Goal: Task Accomplishment & Management: Complete application form

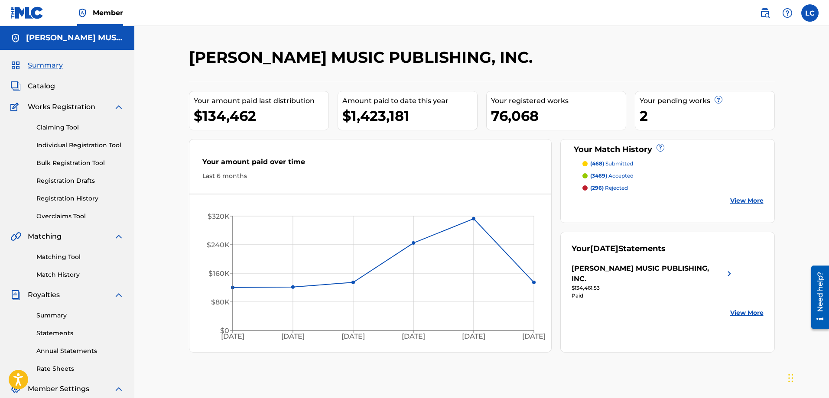
click at [43, 82] on span "Catalog" at bounding box center [41, 86] width 27 height 10
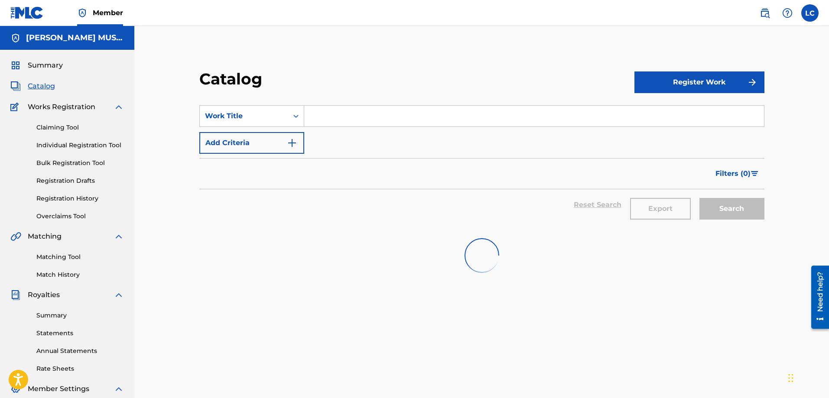
click at [339, 117] on input "Search Form" at bounding box center [534, 116] width 460 height 21
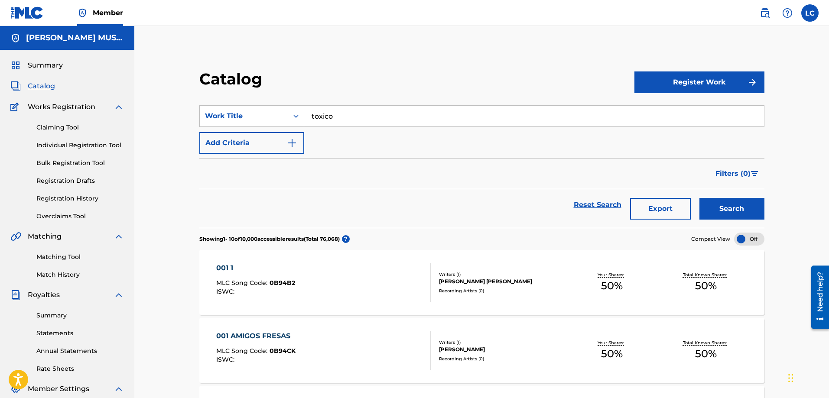
click at [735, 216] on button "Search" at bounding box center [731, 209] width 65 height 22
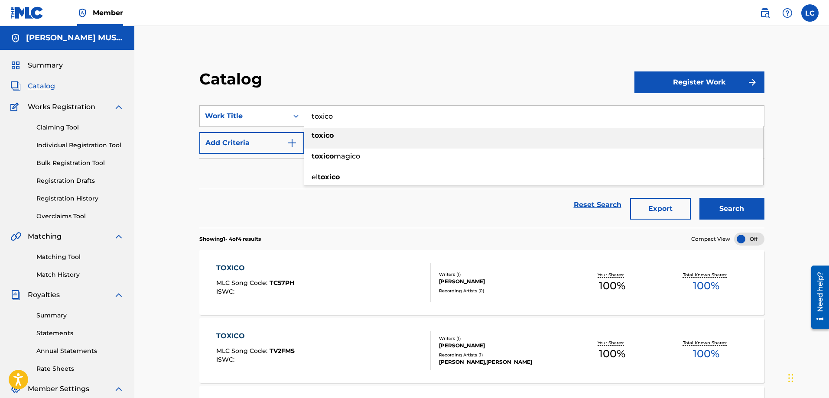
drag, startPoint x: 347, startPoint y: 122, endPoint x: 223, endPoint y: 97, distance: 126.8
click at [223, 97] on section "SearchWithCriteria38eb1392-41ed-44ea-941e-bfc3ab046772 Work Title toxico toxico…" at bounding box center [481, 161] width 565 height 133
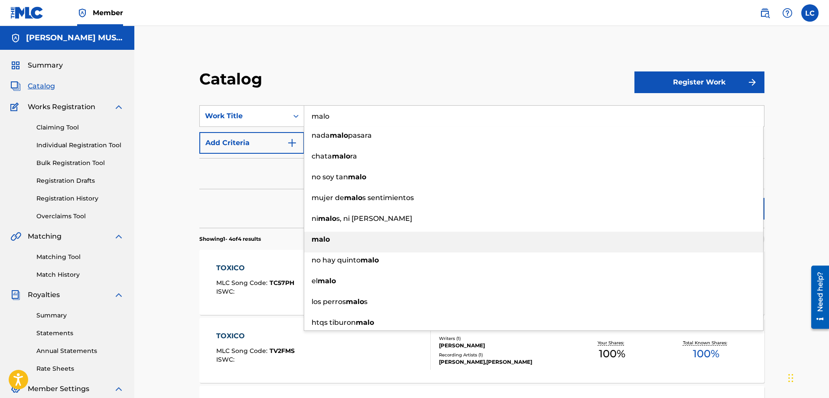
type input "malo"
click at [325, 240] on strong "malo" at bounding box center [320, 239] width 18 height 8
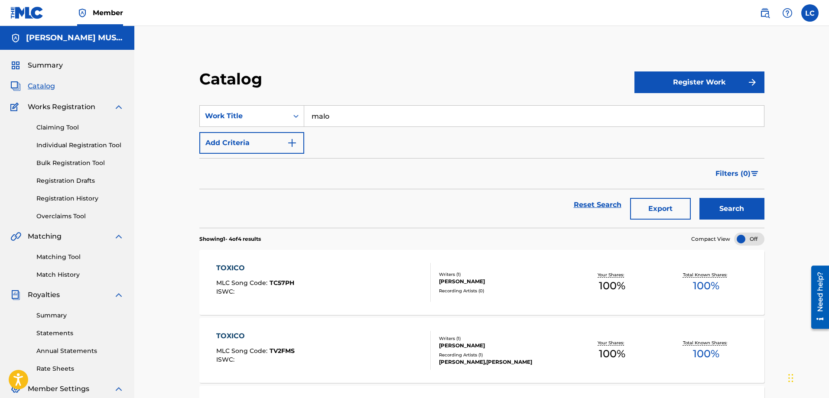
click at [732, 211] on button "Search" at bounding box center [731, 209] width 65 height 22
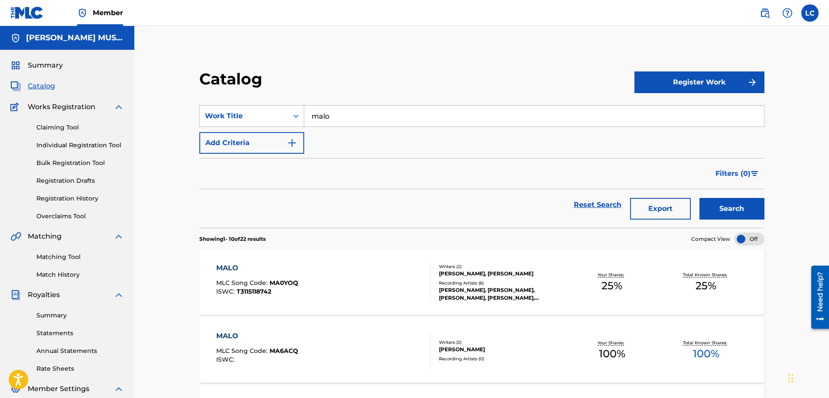
click at [764, 13] on img at bounding box center [764, 13] width 10 height 10
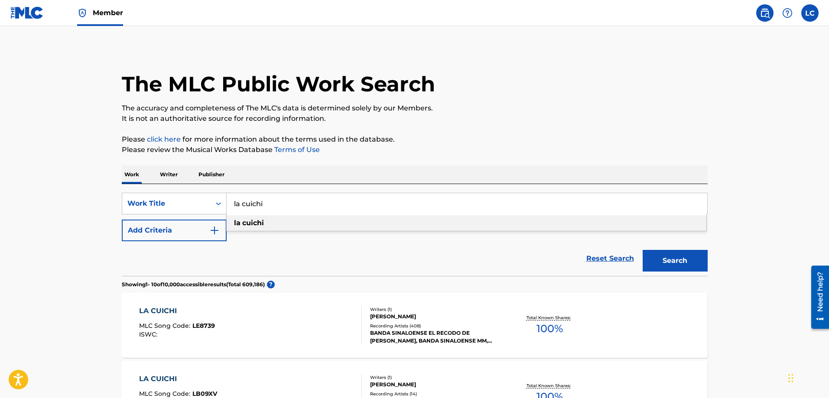
drag, startPoint x: 267, startPoint y: 207, endPoint x: 154, endPoint y: 125, distance: 139.9
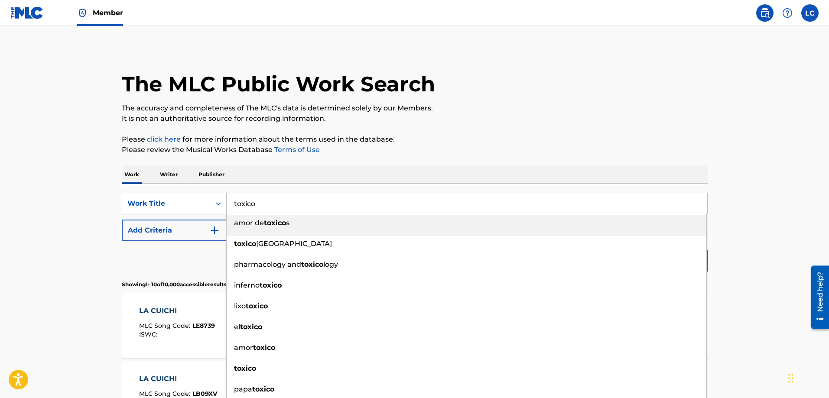
type input "toxico"
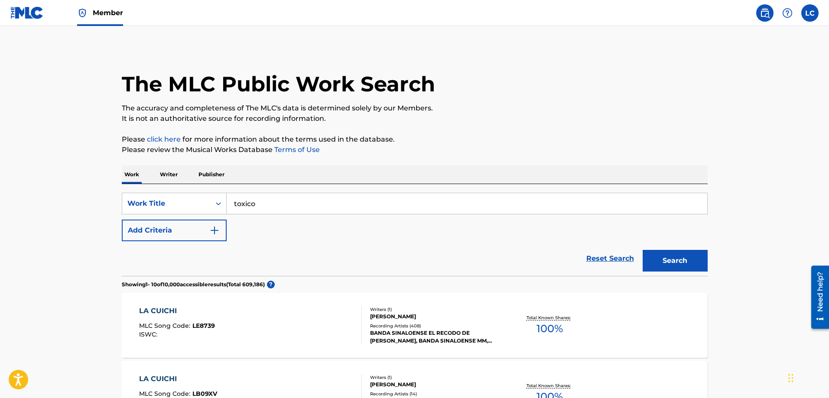
drag, startPoint x: 198, startPoint y: 233, endPoint x: 203, endPoint y: 234, distance: 5.1
click at [199, 233] on button "Add Criteria" at bounding box center [174, 231] width 105 height 22
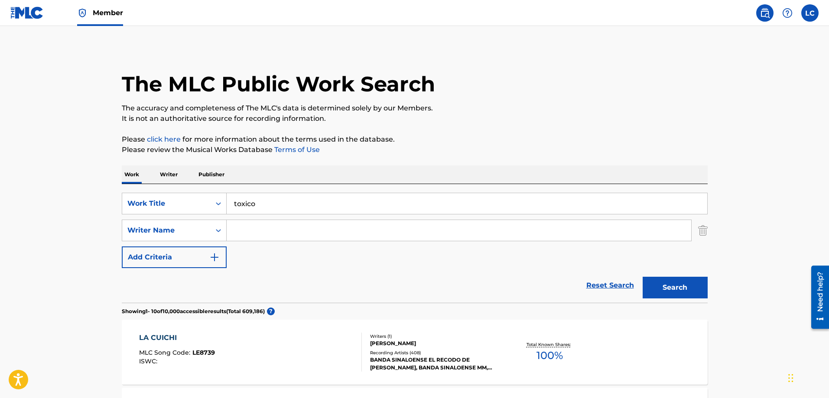
click at [273, 233] on input "Search Form" at bounding box center [459, 230] width 464 height 21
type input "[PERSON_NAME]"
click at [642, 277] on button "Search" at bounding box center [674, 288] width 65 height 22
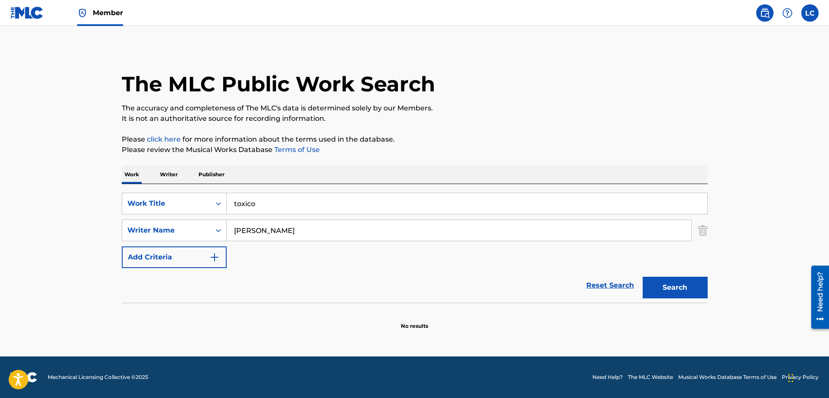
click at [655, 282] on button "Search" at bounding box center [674, 288] width 65 height 22
click at [28, 21] on link at bounding box center [26, 13] width 33 height 26
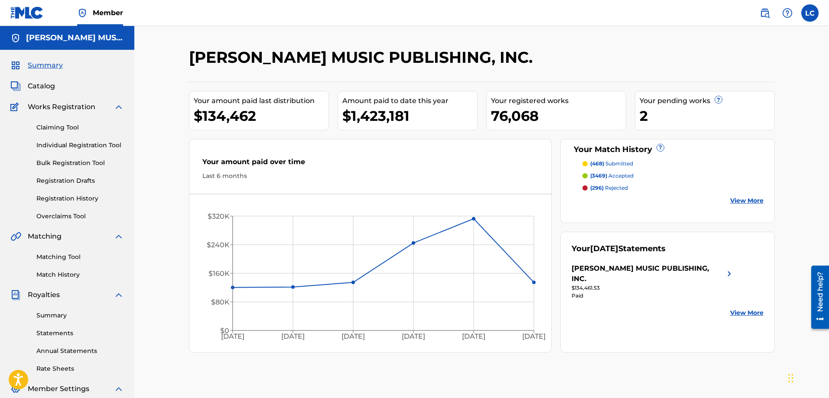
click at [52, 86] on span "Catalog" at bounding box center [41, 86] width 27 height 10
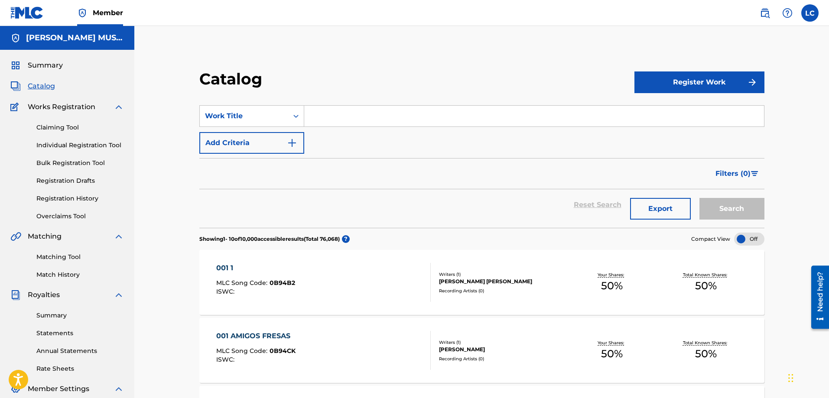
click at [62, 129] on link "Claiming Tool" at bounding box center [80, 127] width 88 height 9
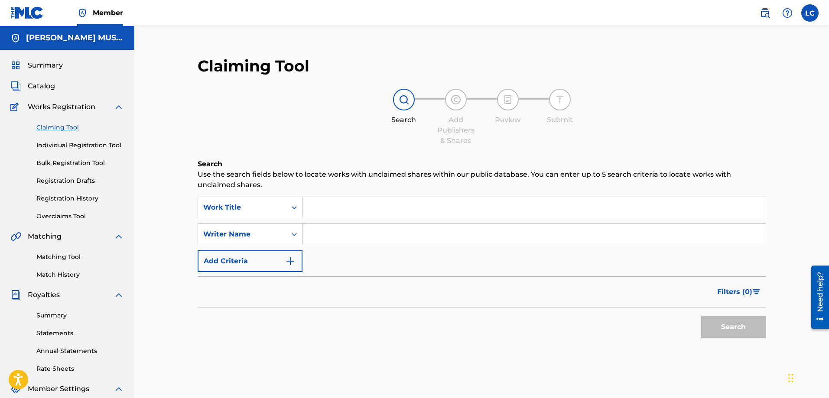
click at [328, 213] on input "Search Form" at bounding box center [533, 207] width 463 height 21
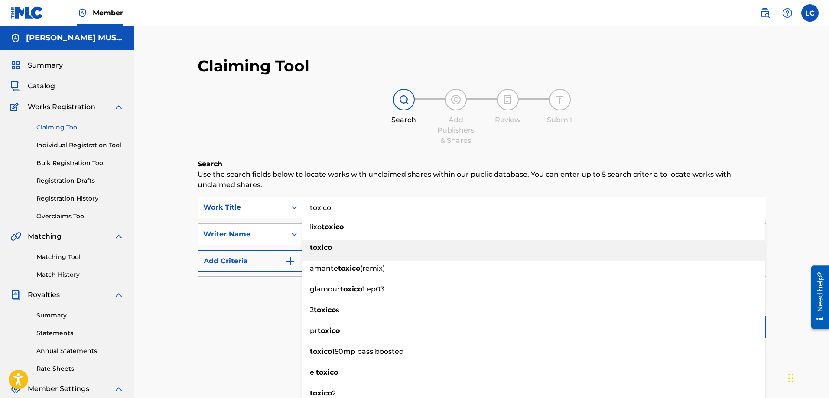
type input "toxico"
click at [336, 249] on div "toxico" at bounding box center [533, 248] width 462 height 16
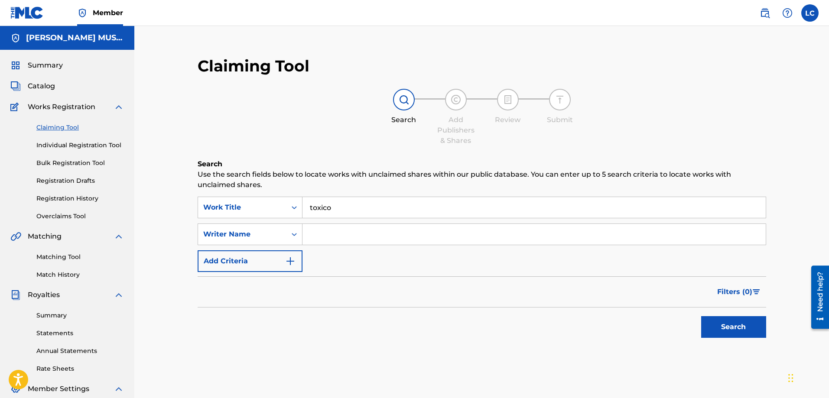
drag, startPoint x: 336, startPoint y: 231, endPoint x: 331, endPoint y: 230, distance: 4.9
click at [336, 231] on input "Search Form" at bounding box center [533, 234] width 463 height 21
type input "[PERSON_NAME]"
click at [701, 316] on button "Search" at bounding box center [733, 327] width 65 height 22
drag, startPoint x: 336, startPoint y: 211, endPoint x: 252, endPoint y: 185, distance: 87.8
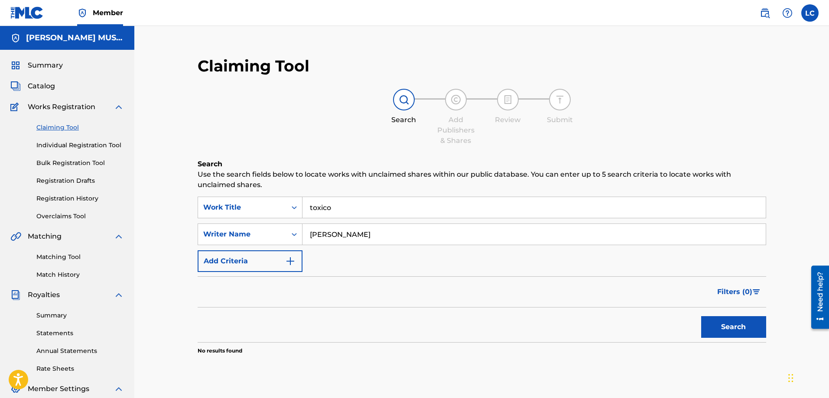
click at [252, 185] on div "Search Use the search fields below to locate works with unclaimed shares within…" at bounding box center [482, 278] width 568 height 239
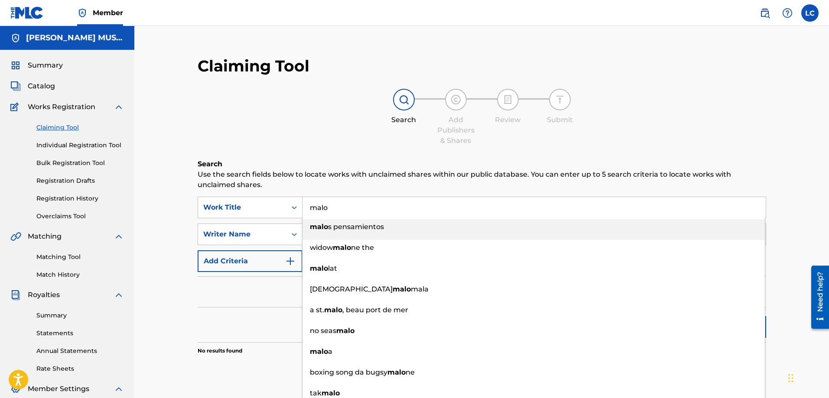
type input "malo"
click at [284, 130] on div "Search Add Publishers & Shares Review Submit" at bounding box center [482, 117] width 568 height 57
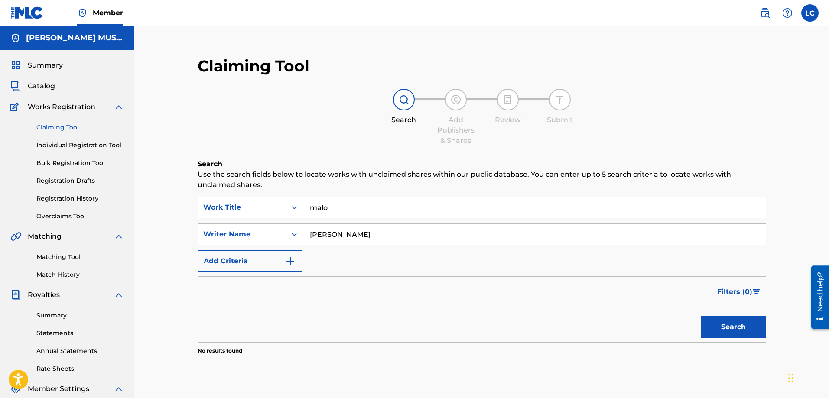
click at [720, 322] on button "Search" at bounding box center [733, 327] width 65 height 22
click at [40, 84] on span "Catalog" at bounding box center [41, 86] width 27 height 10
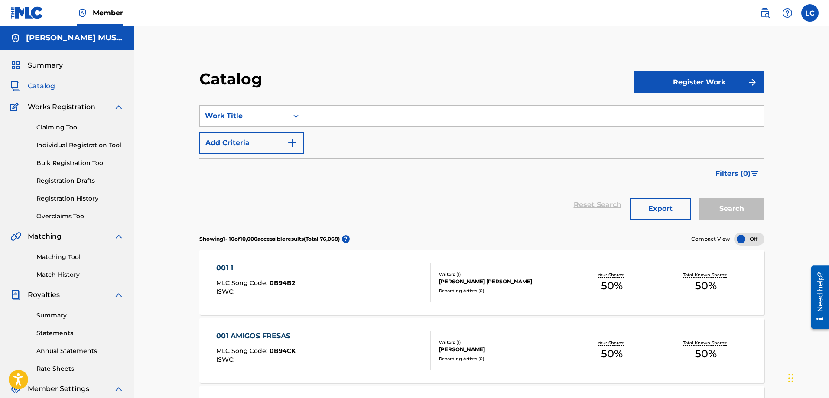
click at [727, 84] on button "Register Work" at bounding box center [699, 82] width 130 height 22
click at [652, 112] on link "Individual" at bounding box center [699, 110] width 130 height 21
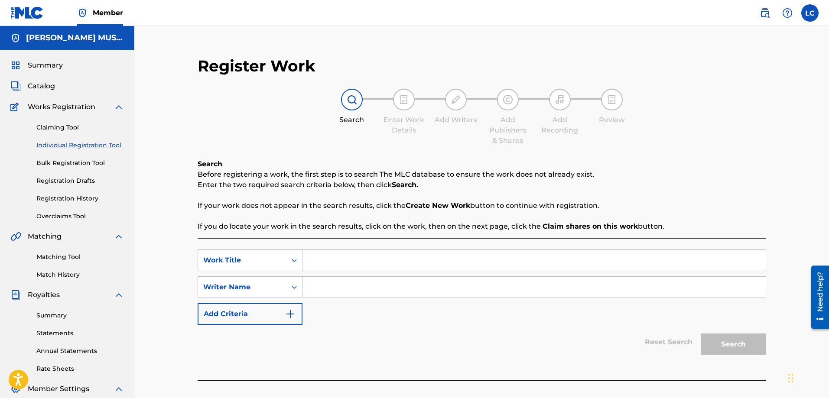
click at [317, 261] on input "Search Form" at bounding box center [533, 260] width 463 height 21
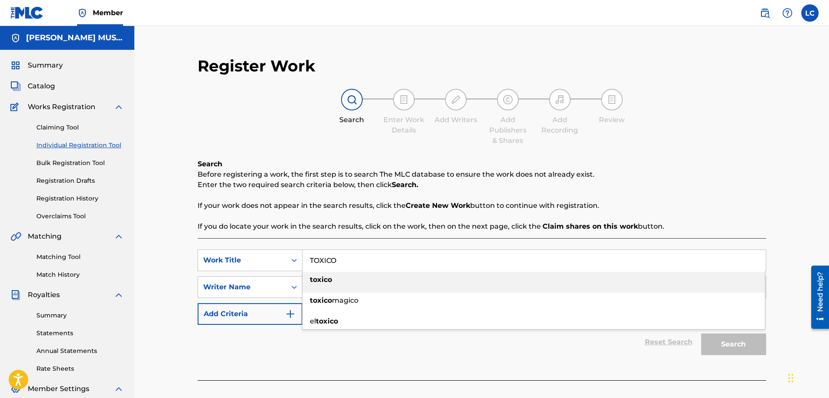
type input "TOXICO"
click at [181, 206] on div "Register Work Search Enter Work Details Add Writers Add Publishers & Shares Add…" at bounding box center [481, 263] width 607 height 430
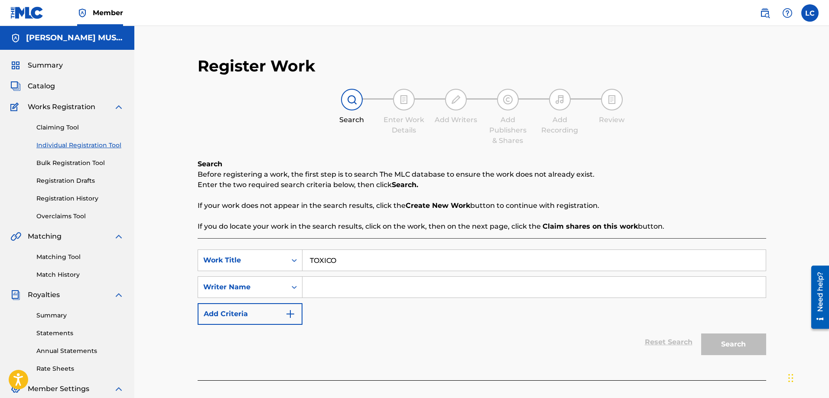
click at [316, 288] on input "Search Form" at bounding box center [533, 287] width 463 height 21
type input "[PERSON_NAME]"
click at [701, 334] on button "Search" at bounding box center [733, 345] width 65 height 22
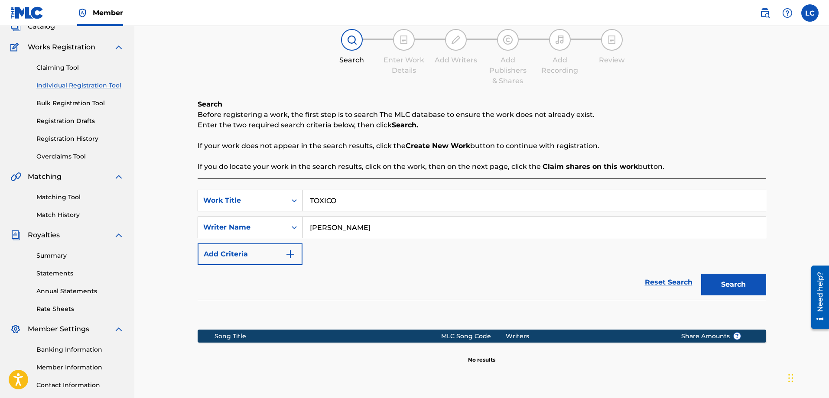
scroll to position [141, 0]
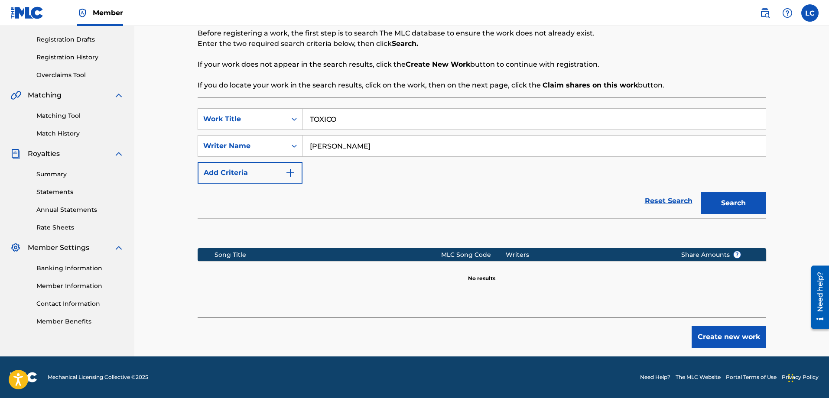
click at [723, 337] on button "Create new work" at bounding box center [728, 337] width 75 height 22
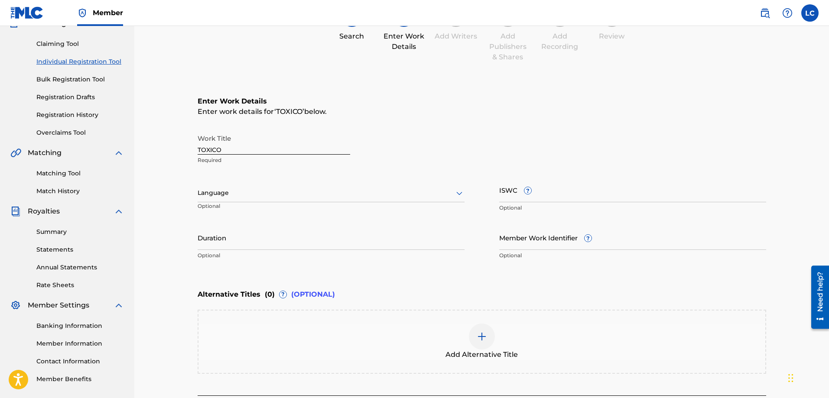
scroll to position [162, 0]
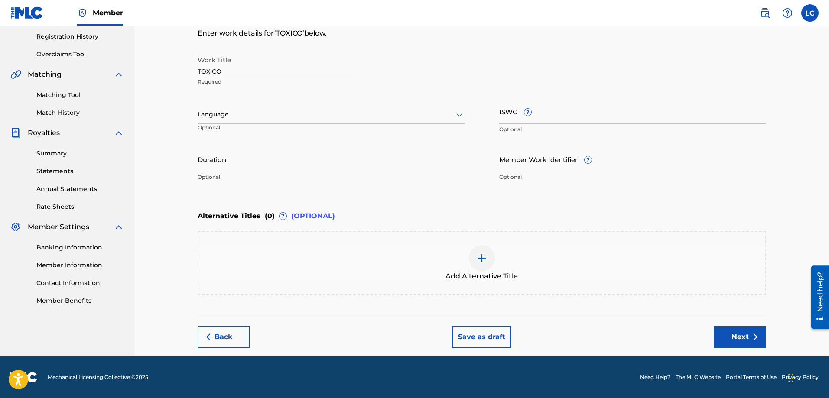
click at [558, 110] on input "ISWC ?" at bounding box center [632, 111] width 267 height 25
paste input "T0717175502"
type input "T0717175502"
click at [729, 329] on button "Next" at bounding box center [740, 337] width 52 height 22
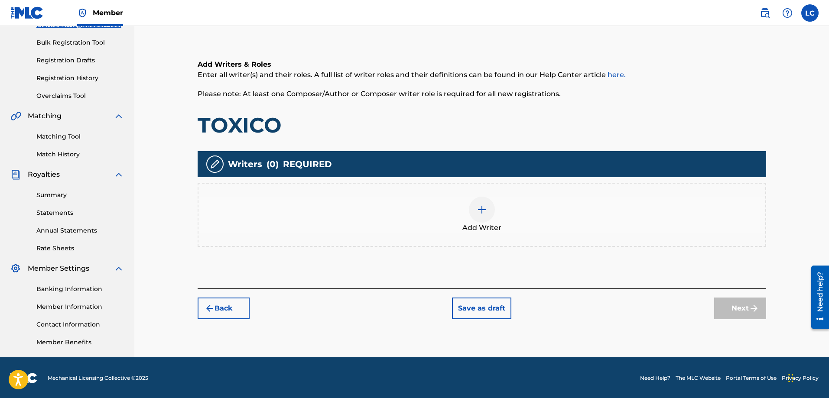
scroll to position [121, 0]
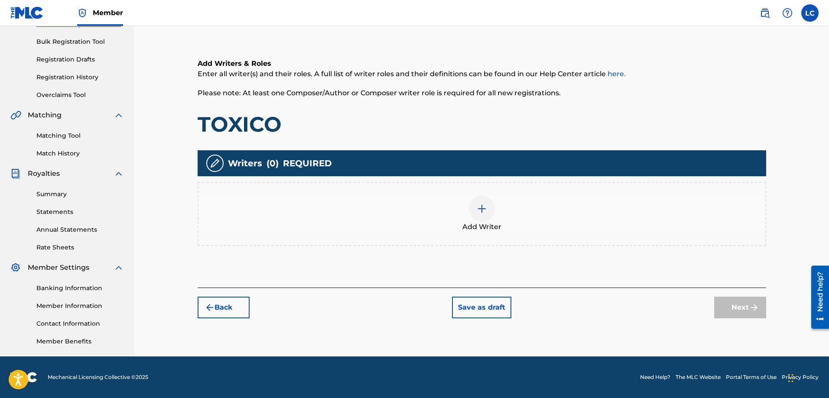
click at [481, 206] on img at bounding box center [482, 209] width 10 height 10
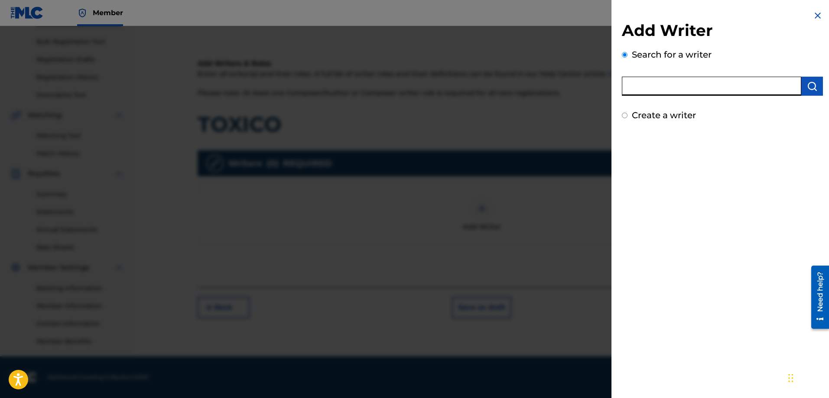
click at [677, 90] on input "text" at bounding box center [711, 86] width 179 height 19
paste input "00812011501"
type input "00812011501"
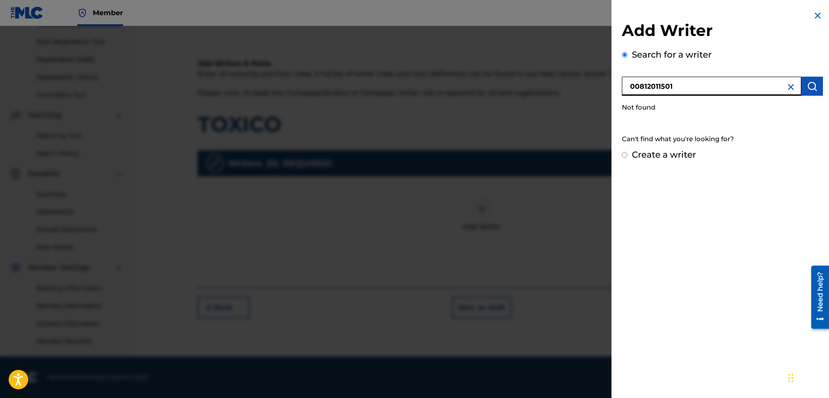
click at [792, 84] on img at bounding box center [790, 87] width 10 height 10
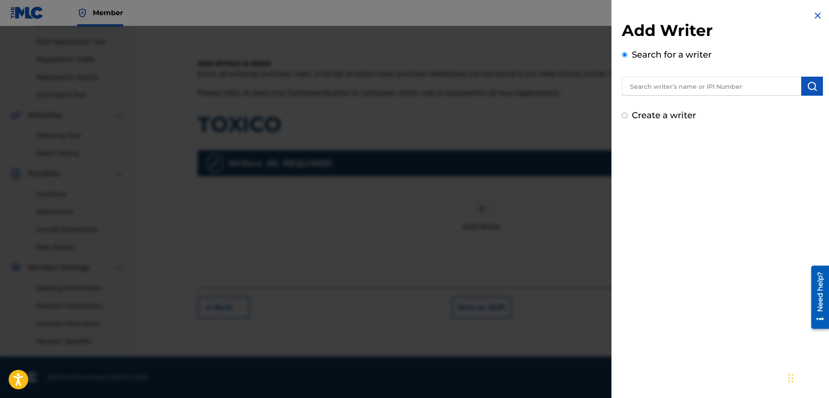
click at [653, 115] on div "Create a writer" at bounding box center [722, 115] width 201 height 13
click at [628, 115] on div "Create a writer" at bounding box center [722, 115] width 201 height 13
click at [627, 114] on input "Create a writer" at bounding box center [625, 116] width 6 height 6
radio input "false"
radio input "true"
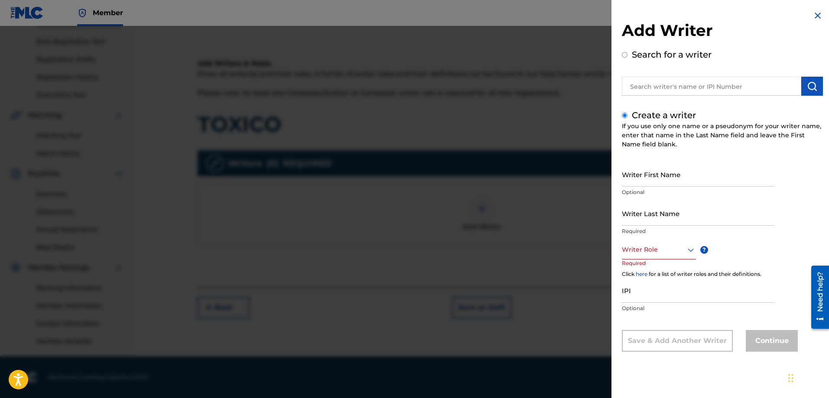
click at [667, 179] on input "Writer First Name" at bounding box center [698, 174] width 152 height 25
type input "[PERSON_NAME]"
type input "FRANCISCO"
click at [655, 254] on div at bounding box center [659, 249] width 74 height 11
click at [656, 263] on div "Composer/Author" at bounding box center [658, 268] width 73 height 19
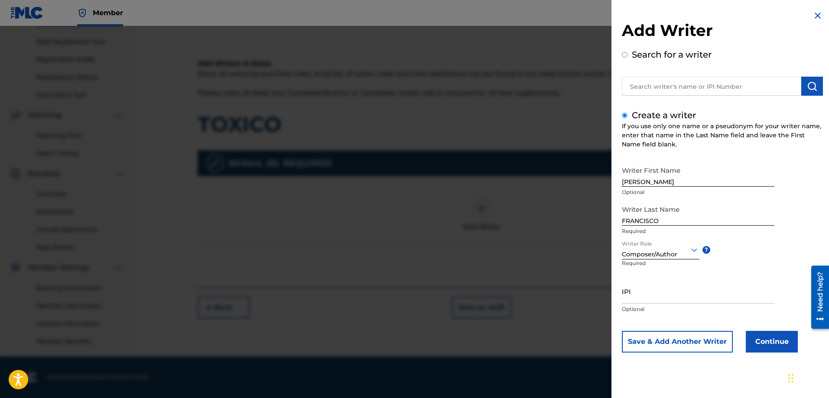
click at [655, 295] on input "IPI" at bounding box center [698, 291] width 152 height 25
paste input "00812011501"
type input "00812011501"
click at [759, 335] on button "Continue" at bounding box center [772, 342] width 52 height 22
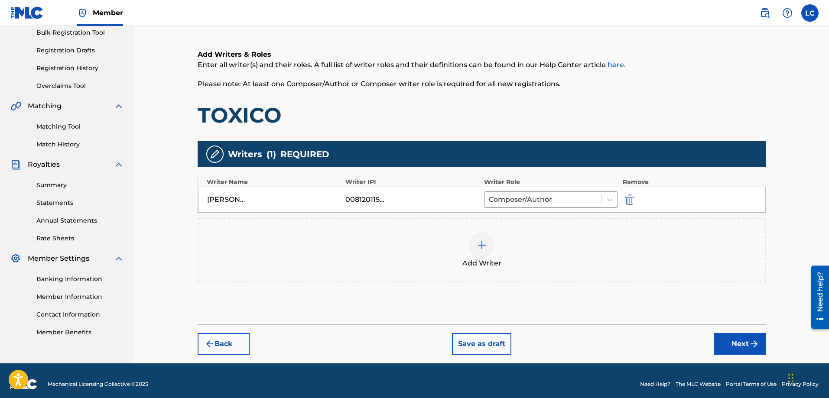
scroll to position [137, 0]
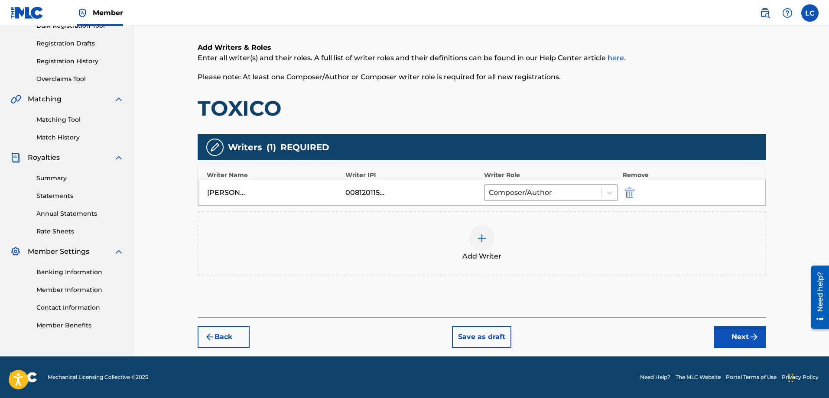
click at [221, 185] on div "[PERSON_NAME] 00812011501 Composer/Author" at bounding box center [482, 193] width 568 height 26
click at [626, 191] on img "submit" at bounding box center [630, 193] width 10 height 10
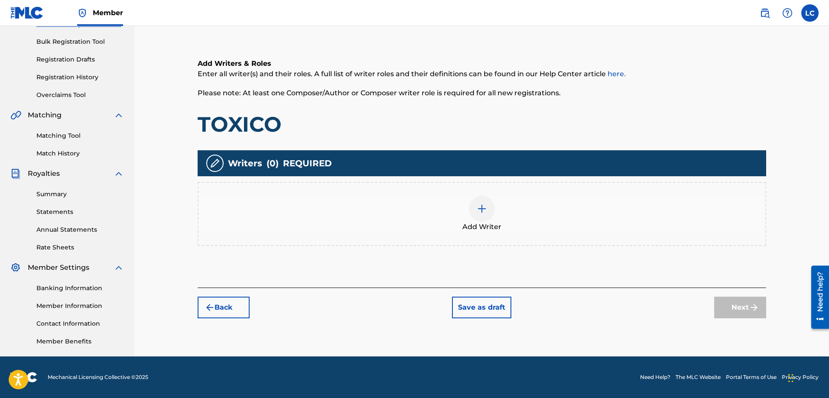
click at [482, 217] on div at bounding box center [482, 209] width 26 height 26
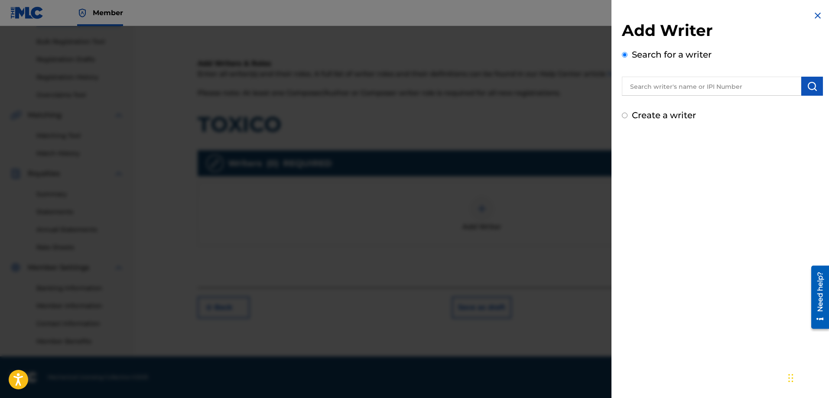
click at [673, 91] on input "text" at bounding box center [711, 86] width 179 height 19
type input "Z"
drag, startPoint x: 709, startPoint y: 89, endPoint x: 580, endPoint y: 70, distance: 130.9
click at [580, 70] on div "Add Writer Search for a writer [PERSON_NAME] Create a writer" at bounding box center [414, 212] width 829 height 372
type input "[PERSON_NAME]"
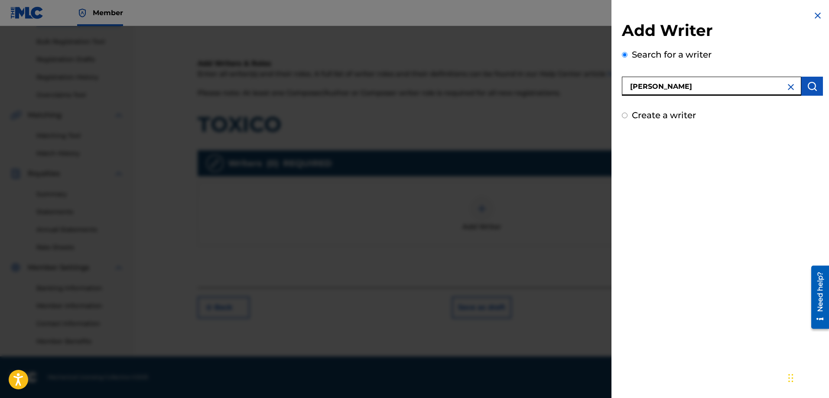
click at [632, 117] on label "Create a writer" at bounding box center [664, 115] width 64 height 10
radio input "true"
click at [627, 117] on input "Create a writer" at bounding box center [625, 116] width 6 height 6
radio input "false"
radio input "true"
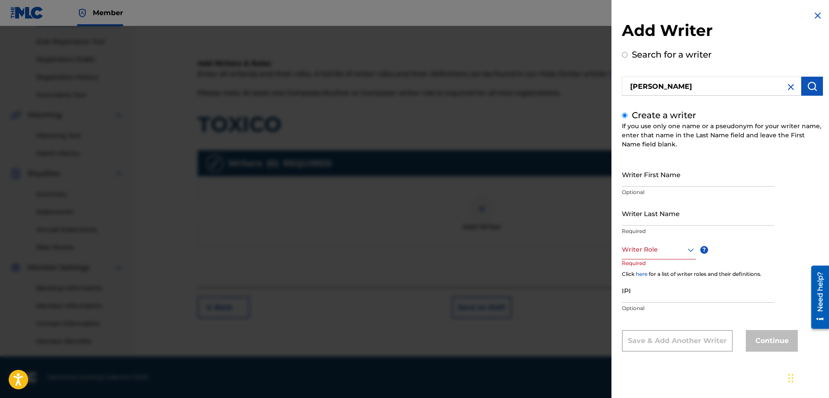
click at [669, 180] on input "Writer First Name" at bounding box center [698, 174] width 152 height 25
type input "FRANCISCO"
type input "[PERSON_NAME]"
click at [684, 256] on div "Writer Role" at bounding box center [659, 249] width 74 height 19
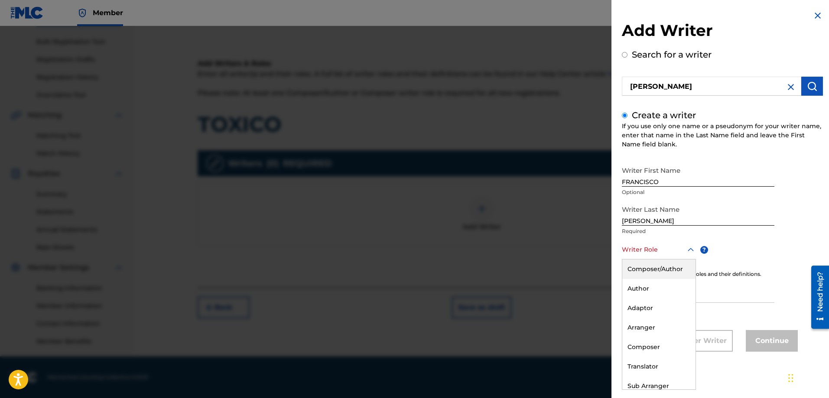
click at [655, 272] on div "Composer/Author" at bounding box center [658, 268] width 73 height 19
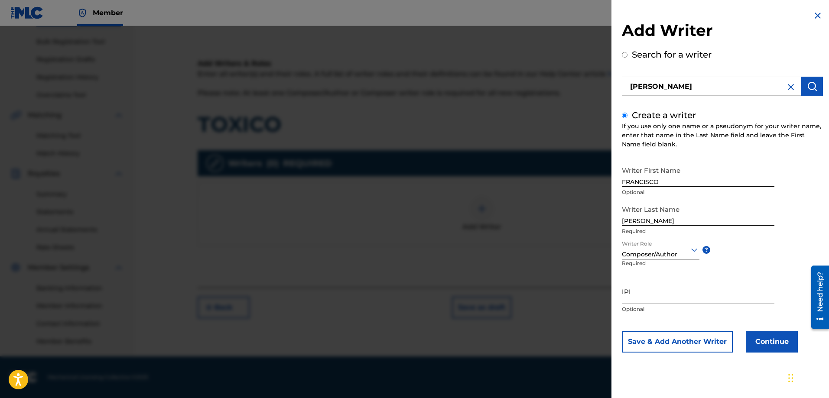
click at [652, 305] on div "IPI Optional" at bounding box center [698, 298] width 152 height 39
click at [652, 295] on input "IPI" at bounding box center [698, 291] width 152 height 25
paste input "00812011501"
type input "00812011501"
click at [764, 343] on button "Continue" at bounding box center [772, 342] width 52 height 22
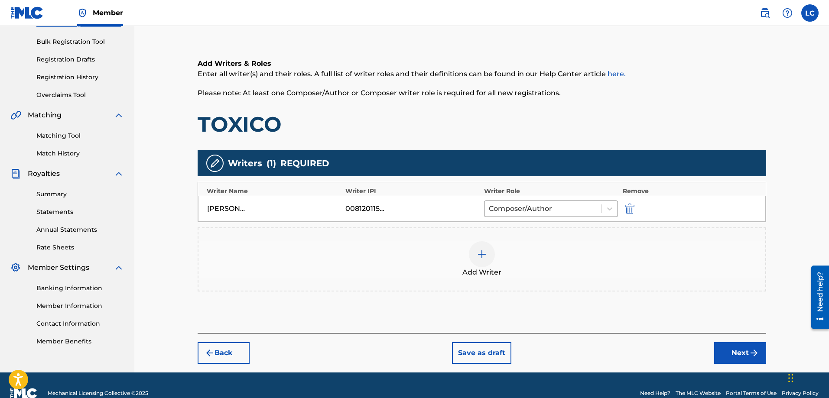
click at [727, 353] on button "Next" at bounding box center [740, 353] width 52 height 22
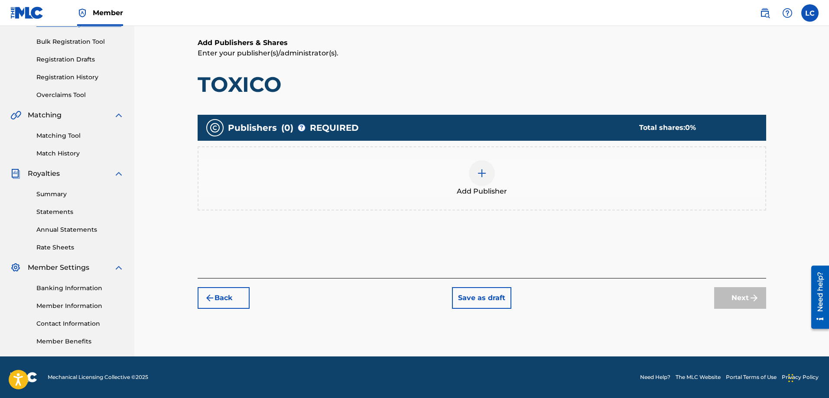
click at [487, 168] on div at bounding box center [482, 173] width 26 height 26
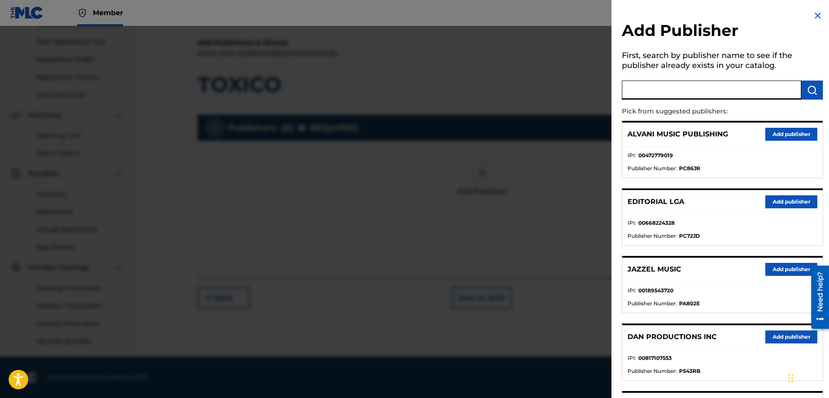
click at [734, 92] on input "text" at bounding box center [711, 90] width 179 height 19
paste input "00347831053"
type input "00347831053"
click at [813, 94] on img "submit" at bounding box center [812, 90] width 10 height 10
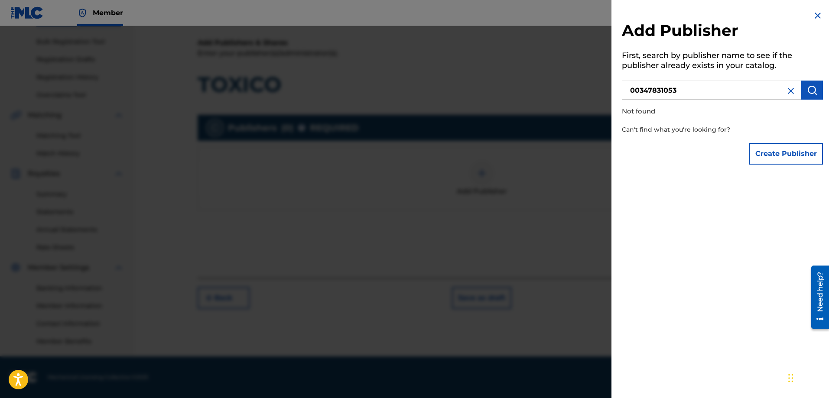
click at [773, 143] on button "Create Publisher" at bounding box center [786, 154] width 74 height 22
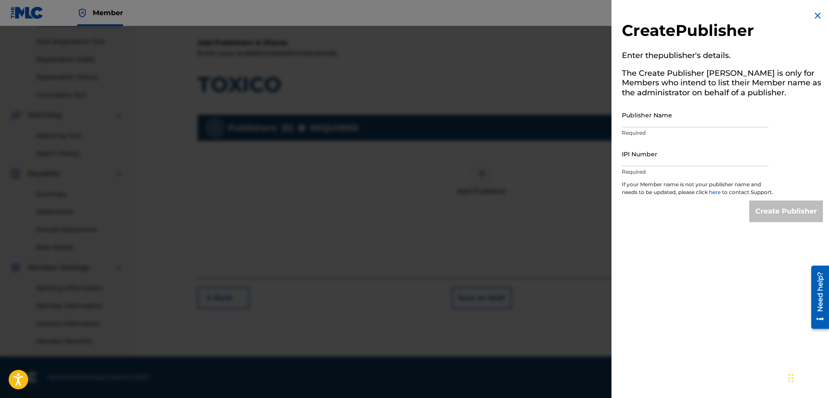
click at [641, 153] on input "IPI Number" at bounding box center [695, 154] width 146 height 25
paste input "00347831053"
type input "00347831053"
click at [638, 117] on input "Publisher Name" at bounding box center [695, 115] width 146 height 25
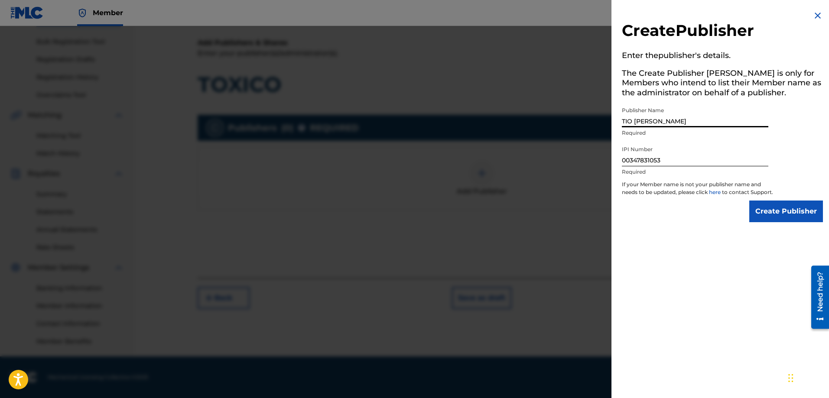
click at [670, 122] on input "TIO [PERSON_NAME]" at bounding box center [695, 115] width 146 height 25
type input "TIO [PERSON_NAME] MUSIC"
click at [788, 221] on input "Create Publisher" at bounding box center [786, 212] width 74 height 22
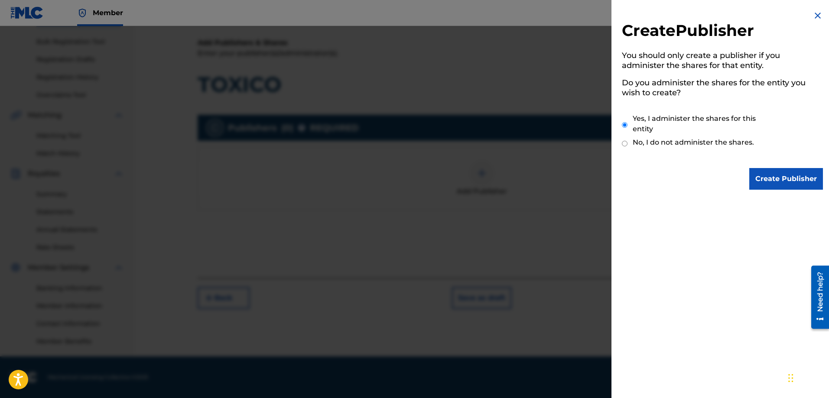
click at [772, 175] on input "Create Publisher" at bounding box center [786, 179] width 74 height 22
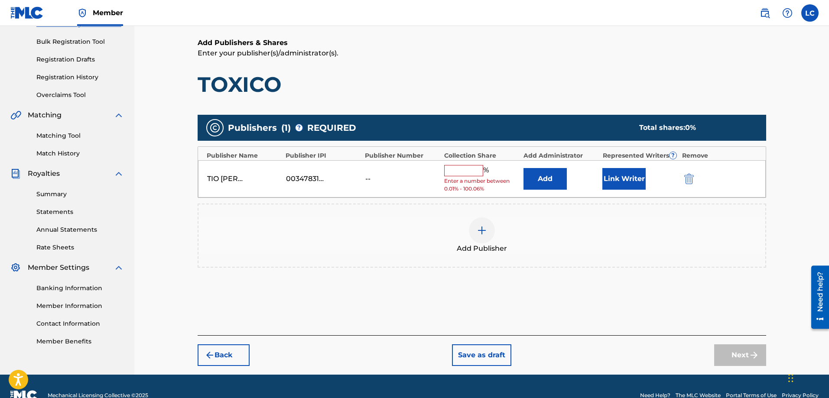
click at [454, 168] on input "text" at bounding box center [463, 170] width 39 height 11
type input "100"
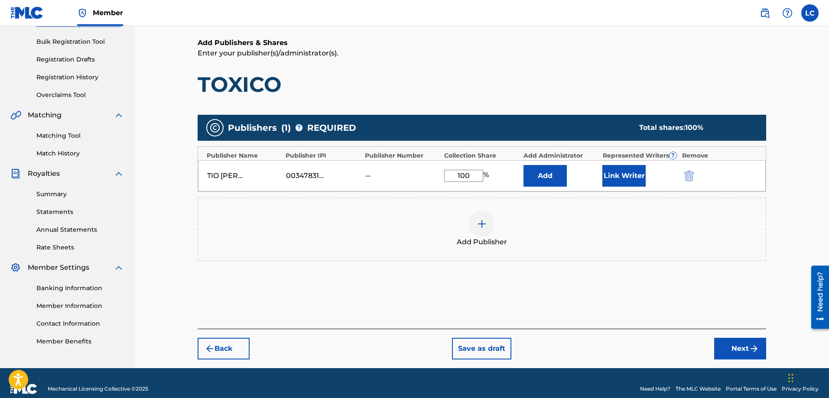
click at [626, 176] on button "Link Writer" at bounding box center [623, 176] width 43 height 22
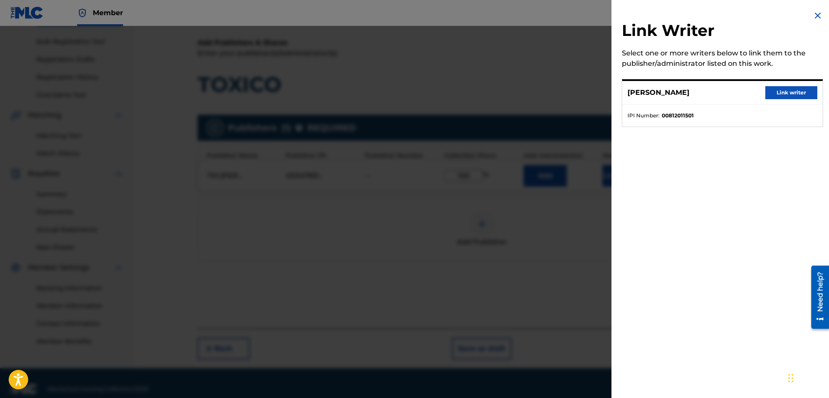
click at [779, 95] on button "Link writer" at bounding box center [791, 92] width 52 height 13
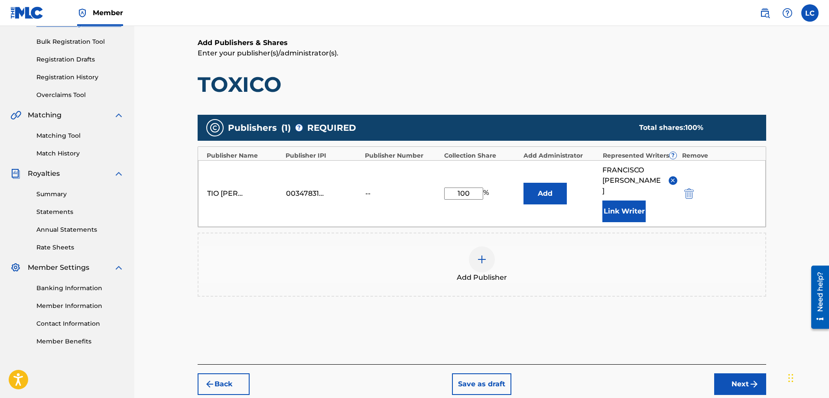
click at [542, 197] on button "Add" at bounding box center [544, 194] width 43 height 22
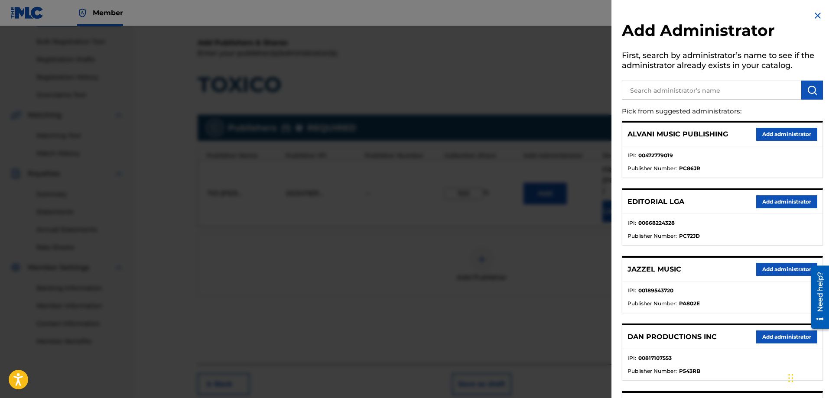
click at [732, 83] on input "text" at bounding box center [711, 90] width 179 height 19
type input "PACIF"
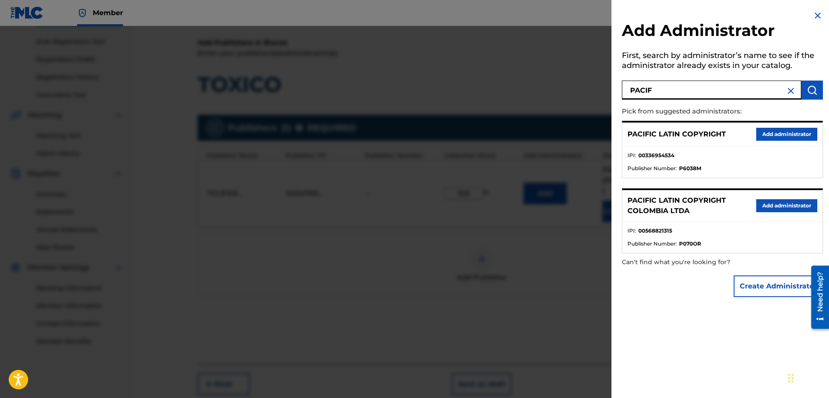
click at [769, 133] on button "Add administrator" at bounding box center [786, 134] width 61 height 13
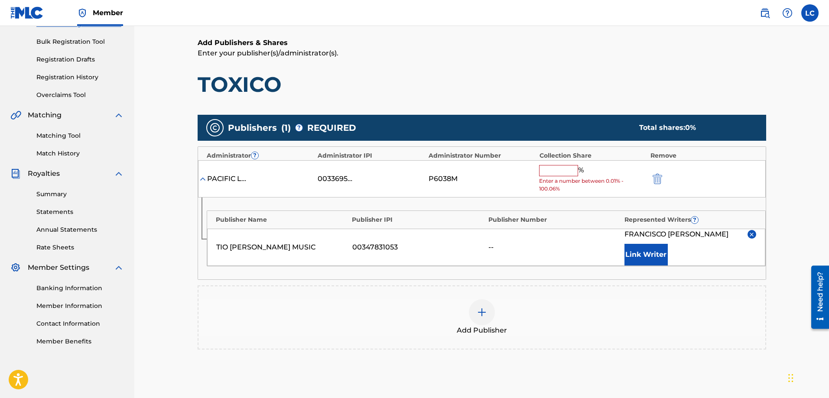
click at [568, 166] on input "text" at bounding box center [558, 170] width 39 height 11
type input "100"
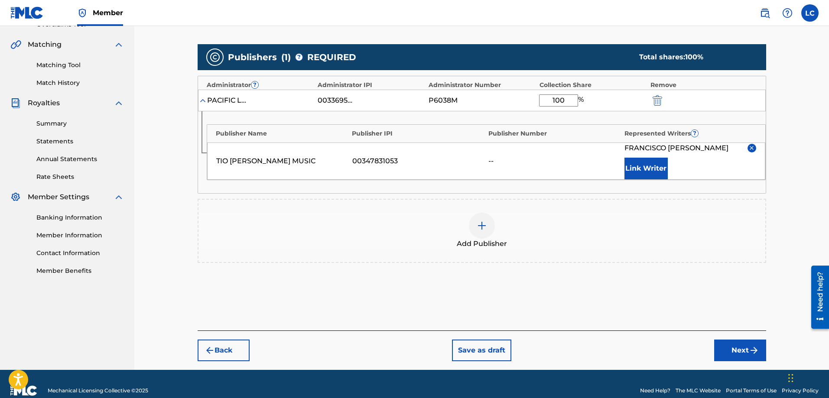
scroll to position [205, 0]
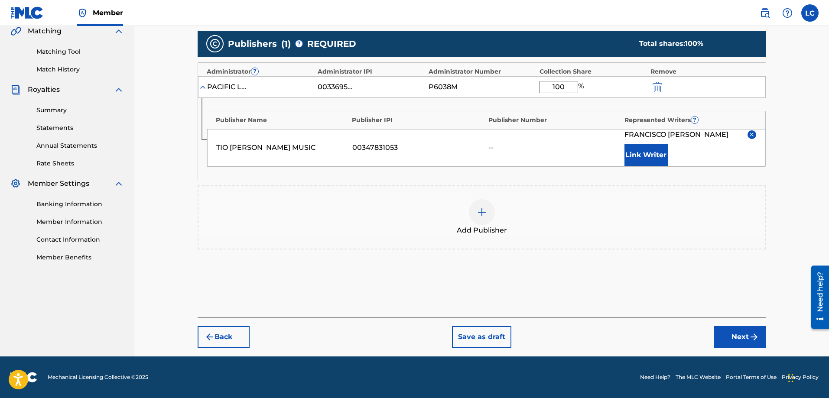
click at [726, 337] on button "Next" at bounding box center [740, 337] width 52 height 22
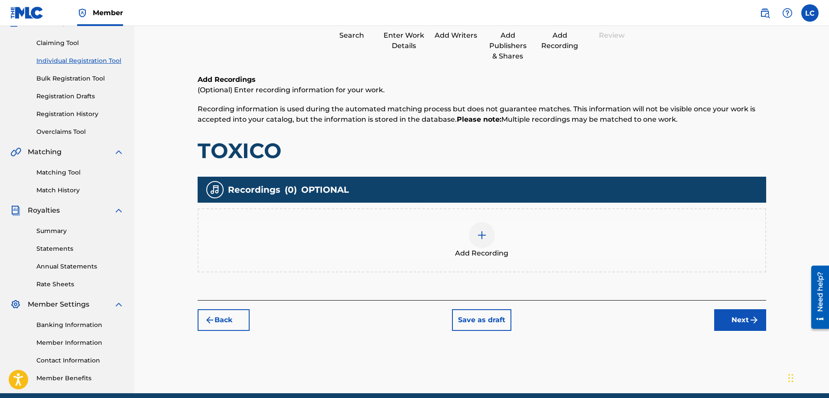
scroll to position [121, 0]
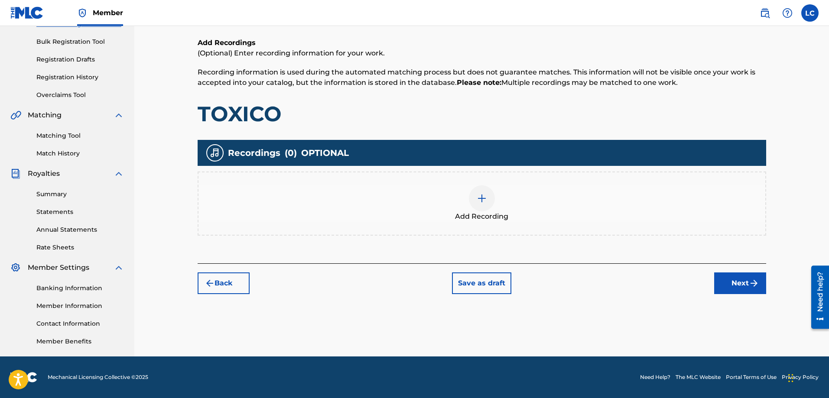
click at [489, 199] on div at bounding box center [482, 198] width 26 height 26
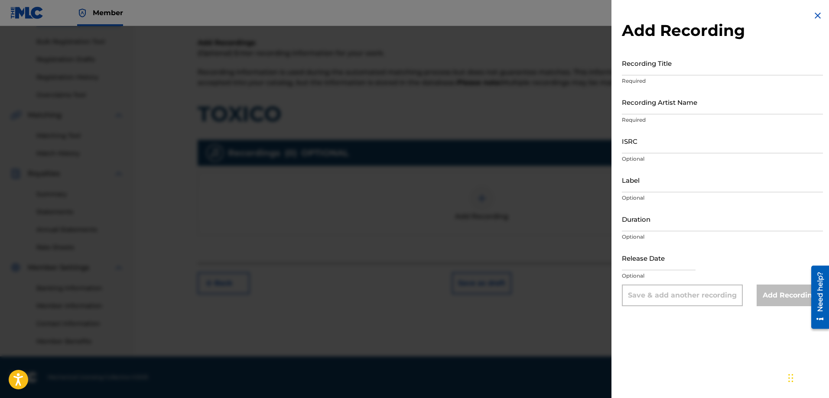
click at [674, 71] on input "Recording Title" at bounding box center [722, 63] width 201 height 25
type input "g"
type input "G"
type input "Toxico"
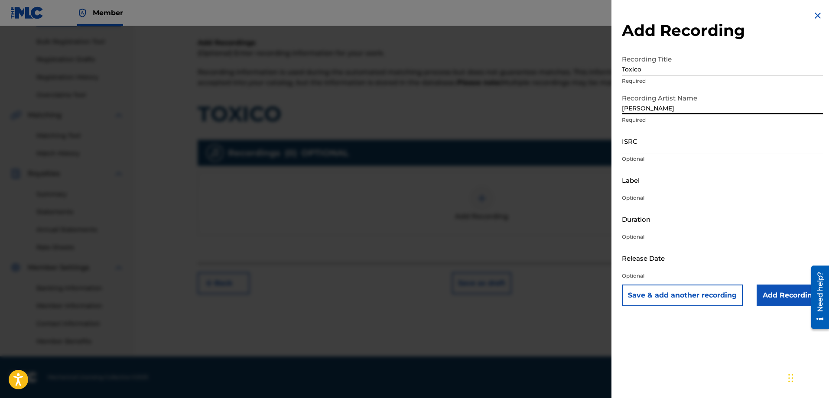
type input "[PERSON_NAME]"
click at [786, 296] on input "Add Recording" at bounding box center [789, 296] width 66 height 22
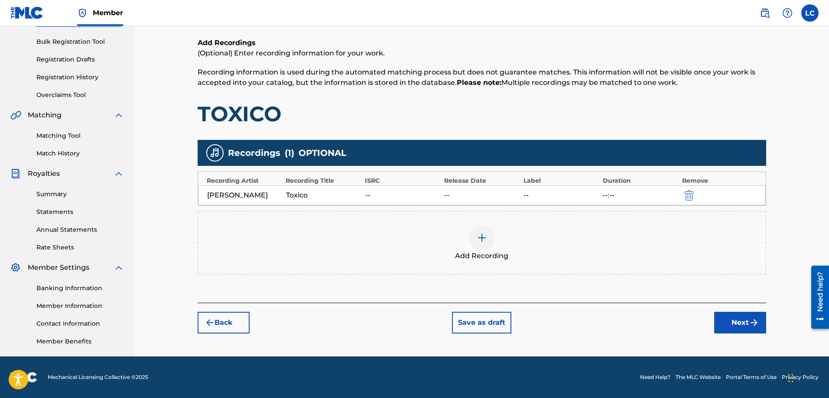
click at [751, 317] on button "Next" at bounding box center [740, 323] width 52 height 22
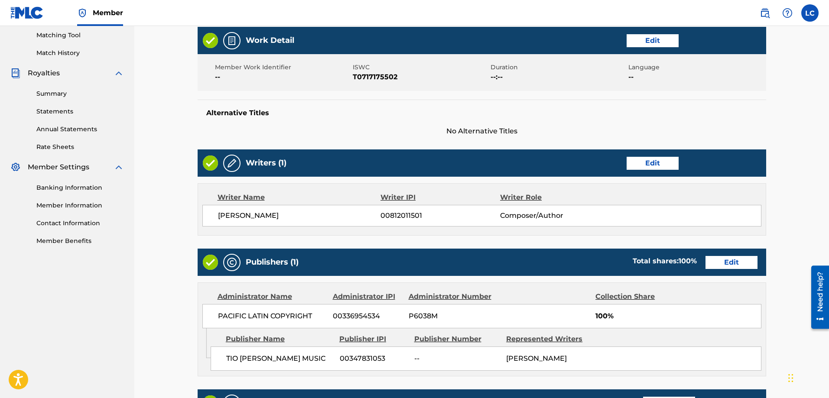
scroll to position [391, 0]
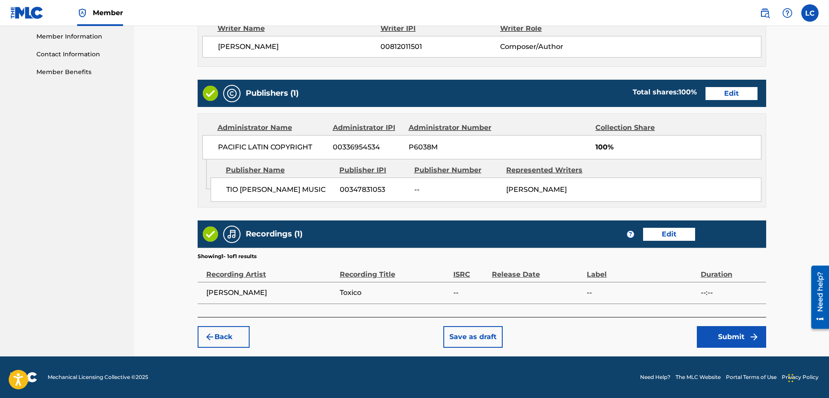
click at [728, 334] on button "Submit" at bounding box center [731, 337] width 69 height 22
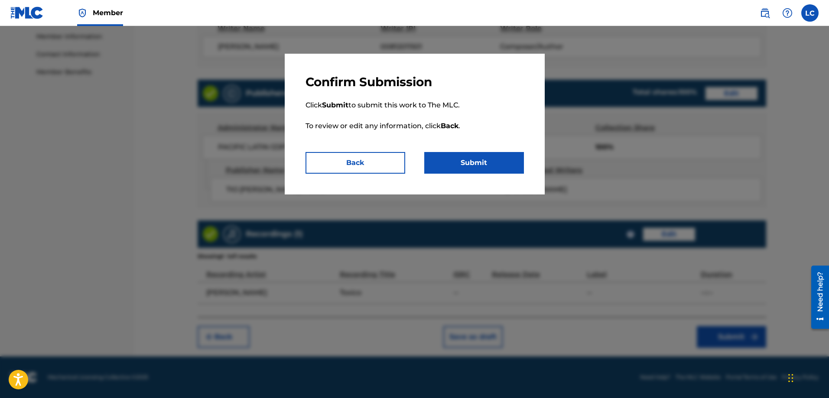
click at [475, 160] on button "Submit" at bounding box center [474, 163] width 100 height 22
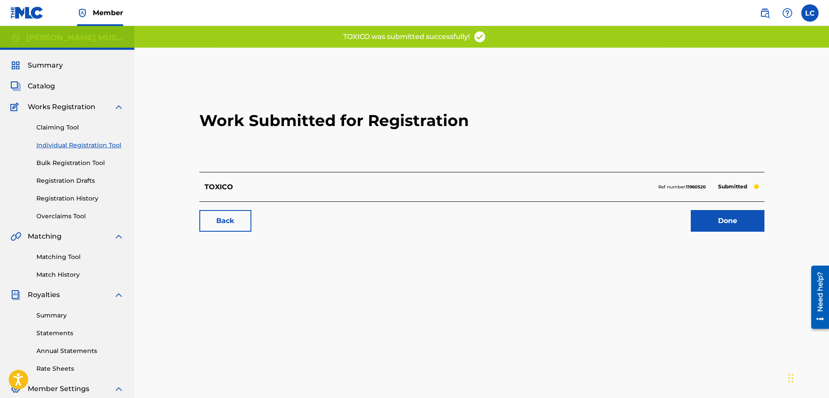
click at [718, 204] on div "Back Done" at bounding box center [481, 216] width 565 height 30
click at [727, 219] on link "Done" at bounding box center [728, 221] width 74 height 22
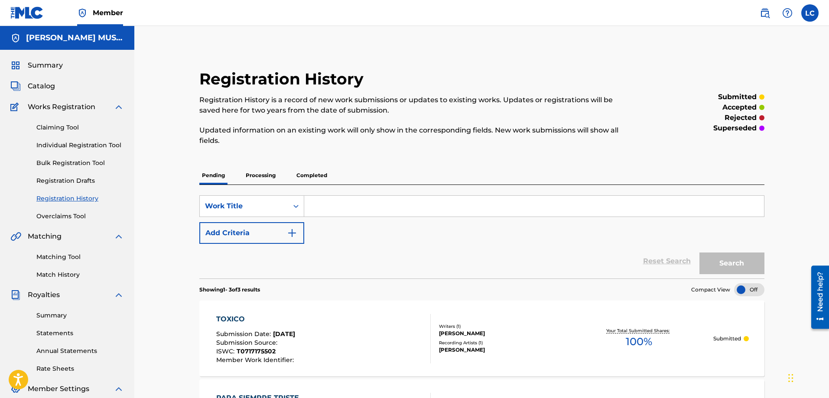
click at [48, 86] on span "Catalog" at bounding box center [41, 86] width 27 height 10
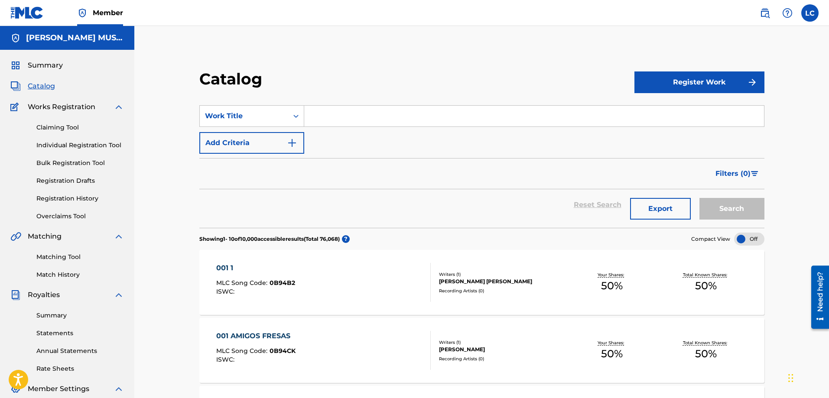
click at [686, 70] on div "Register Work" at bounding box center [699, 82] width 130 height 26
click at [689, 82] on button "Register Work" at bounding box center [699, 82] width 130 height 22
click at [657, 107] on link "Individual" at bounding box center [699, 110] width 130 height 21
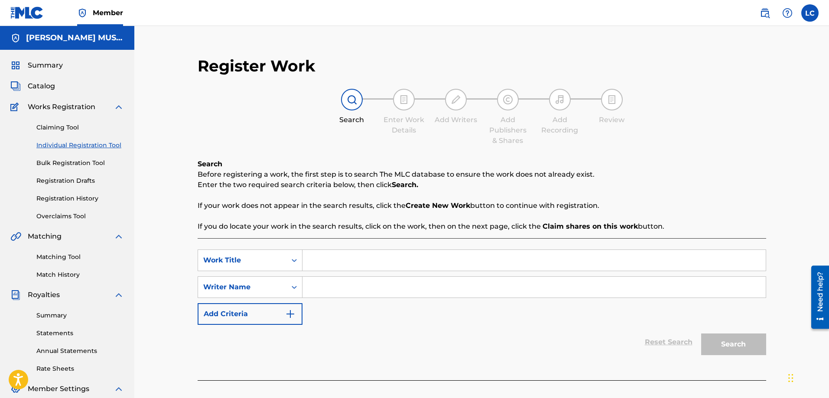
click at [341, 256] on input "Search Form" at bounding box center [533, 260] width 463 height 21
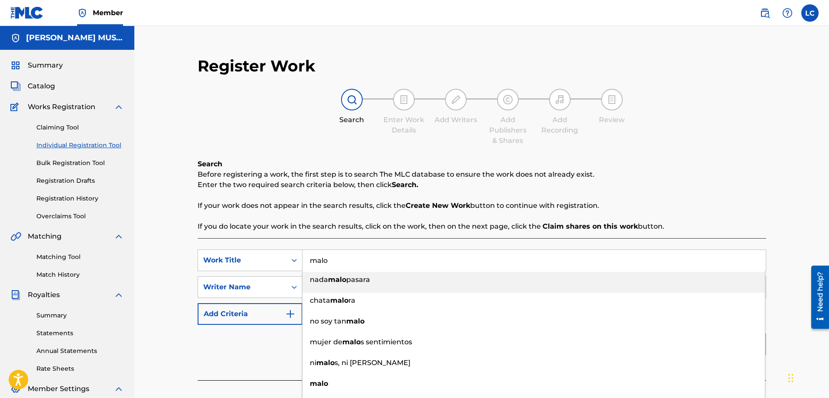
drag, startPoint x: 346, startPoint y: 259, endPoint x: 245, endPoint y: 228, distance: 105.5
click at [245, 228] on div "Search Before registering a work, the first step is to search The MLC database …" at bounding box center [482, 269] width 568 height 221
type input "MALO"
click at [457, 218] on div "Search Before registering a work, the first step is to search The MLC database …" at bounding box center [482, 195] width 568 height 73
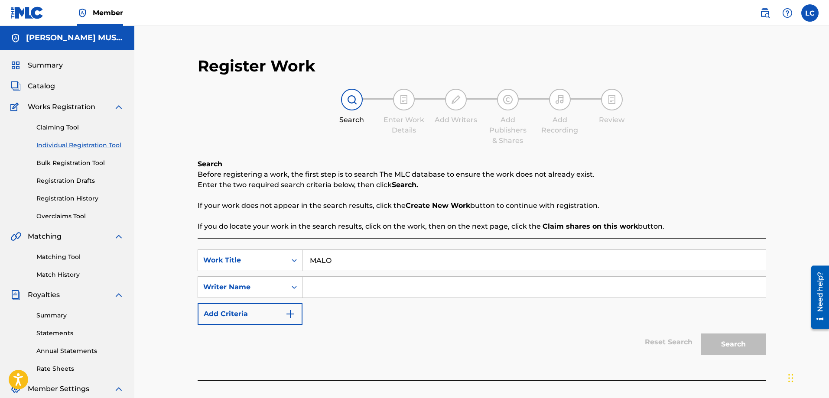
drag, startPoint x: 354, startPoint y: 288, endPoint x: 352, endPoint y: 281, distance: 7.5
click at [354, 288] on input "Search Form" at bounding box center [533, 287] width 463 height 21
type input "[PERSON_NAME]"
click at [701, 334] on button "Search" at bounding box center [733, 345] width 65 height 22
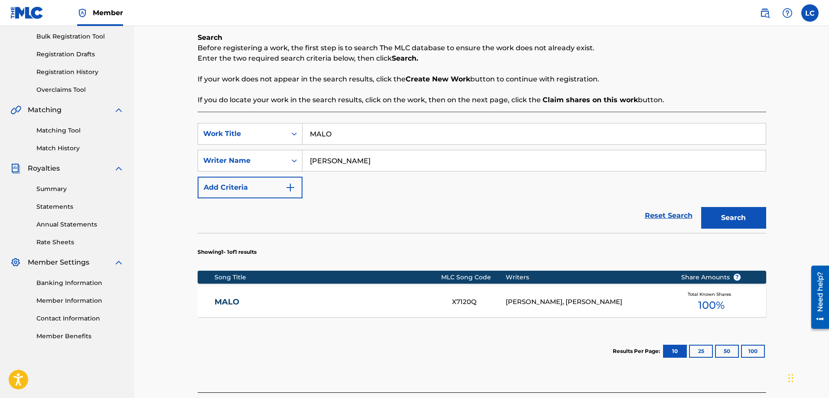
scroll to position [202, 0]
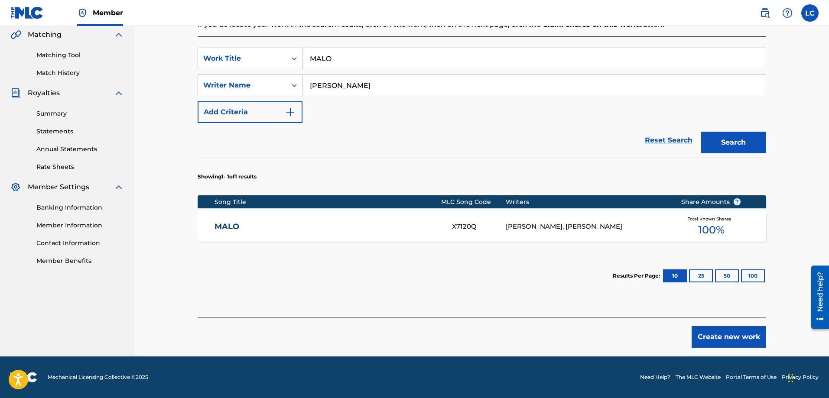
click at [544, 227] on div "[PERSON_NAME], [PERSON_NAME]" at bounding box center [587, 227] width 162 height 10
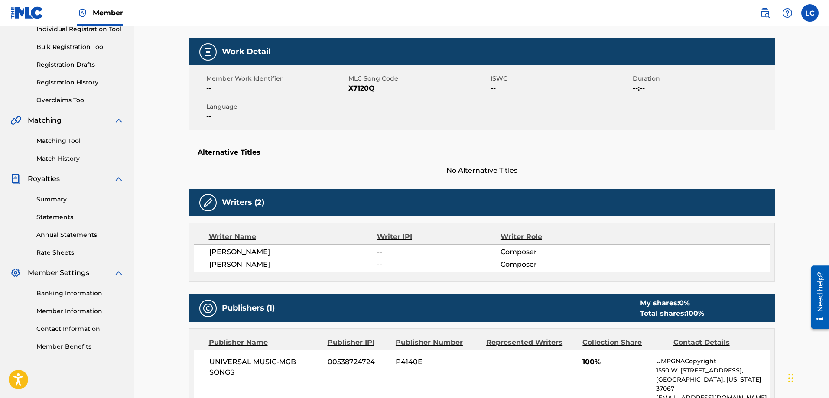
scroll to position [72, 0]
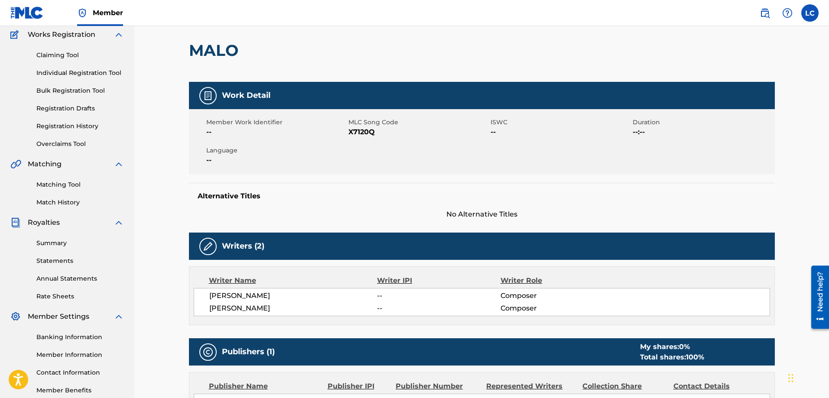
click at [369, 131] on span "X7120Q" at bounding box center [418, 132] width 140 height 10
copy span "X7120Q"
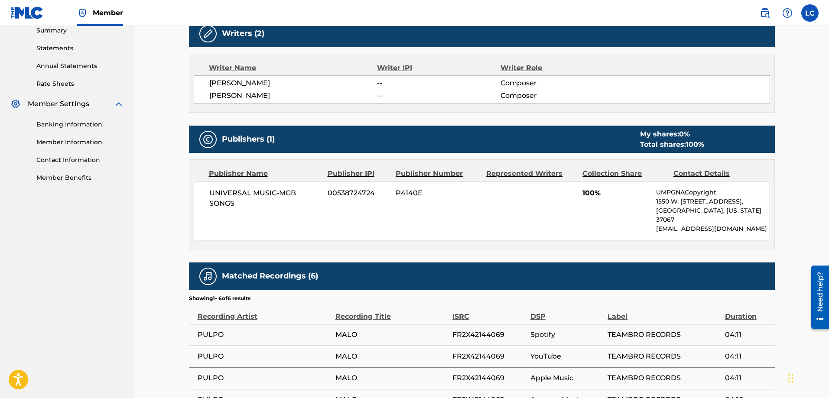
scroll to position [289, 0]
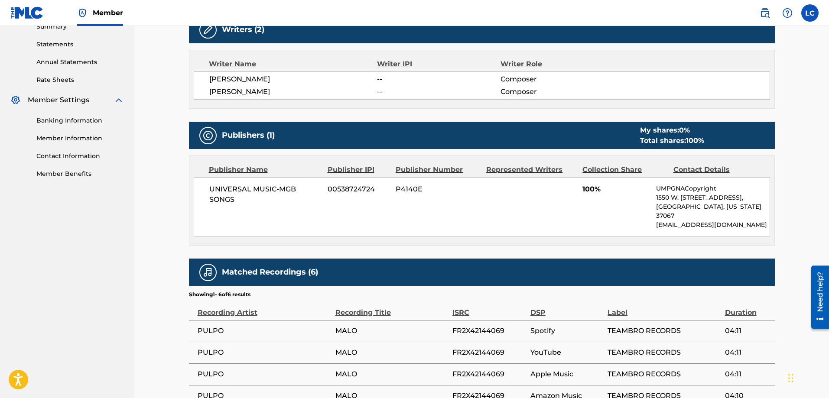
click at [263, 220] on div "UNIVERSAL MUSIC-MGB SONGS 00538724724 P4140E 100% UMPGNACopyright 1550 W. [STRE…" at bounding box center [482, 206] width 576 height 59
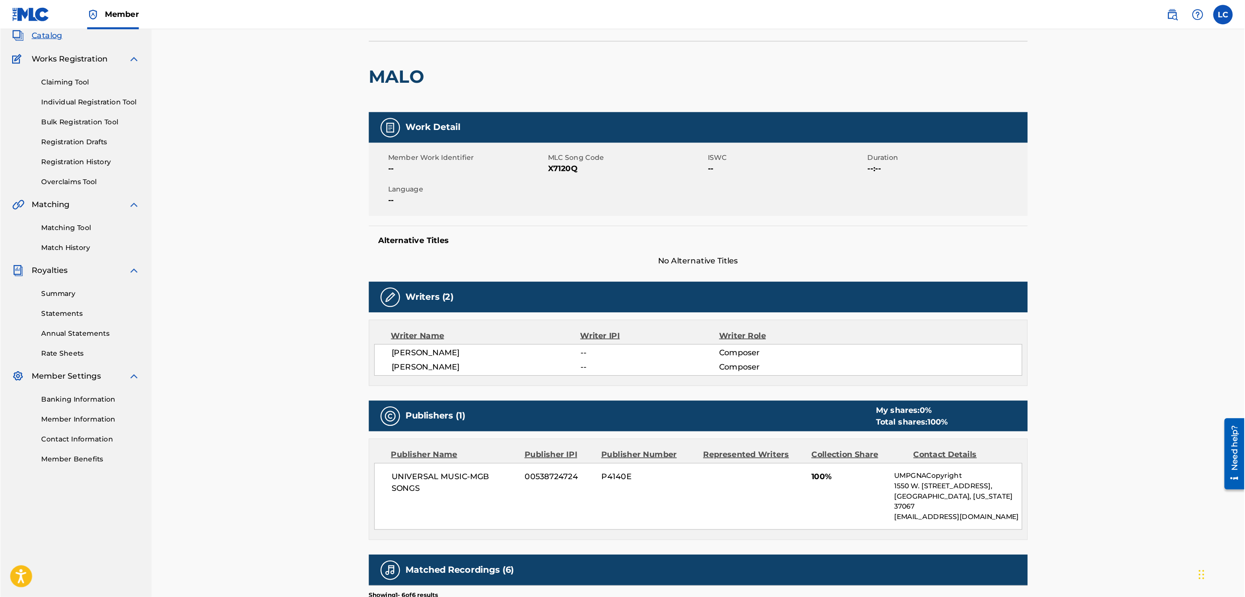
scroll to position [55, 0]
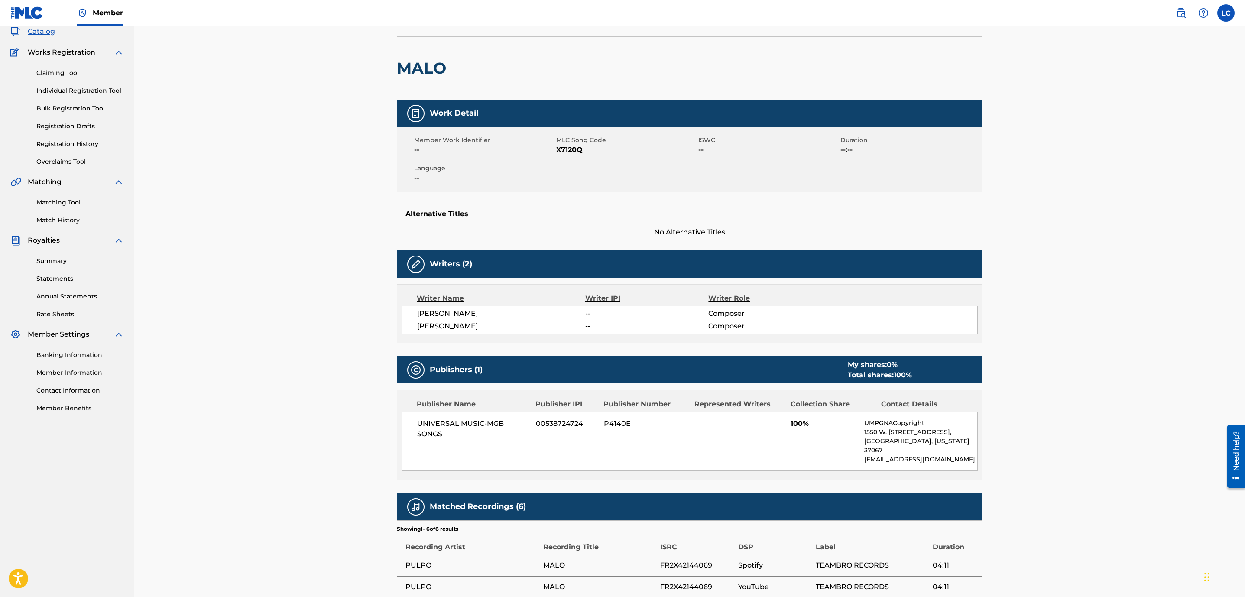
drag, startPoint x: 826, startPoint y: 12, endPoint x: 578, endPoint y: 86, distance: 258.2
click at [578, 86] on div at bounding box center [518, 68] width 135 height 63
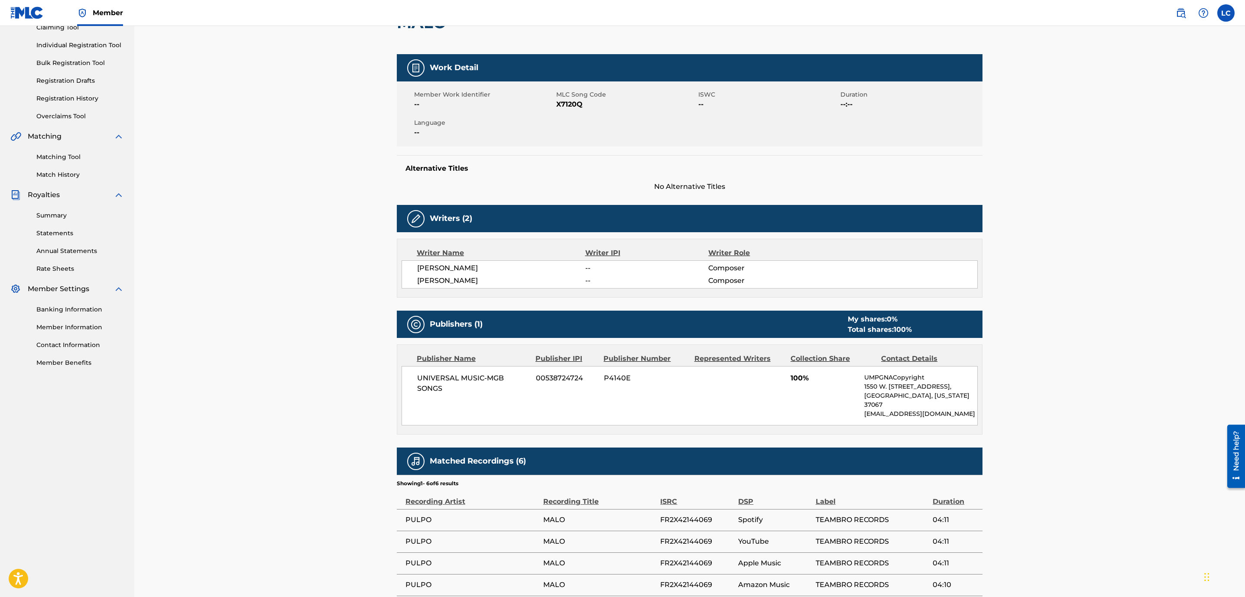
scroll to position [212, 0]
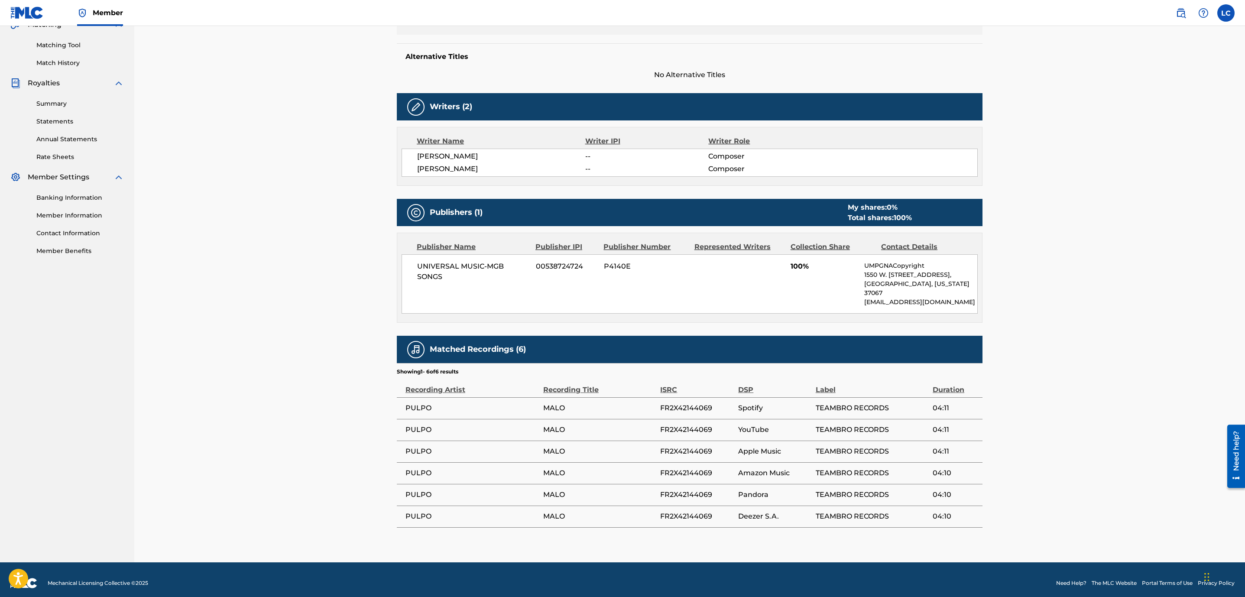
click at [696, 398] on span "FR2X42144069" at bounding box center [697, 408] width 74 height 10
copy span "FR2X42144069"
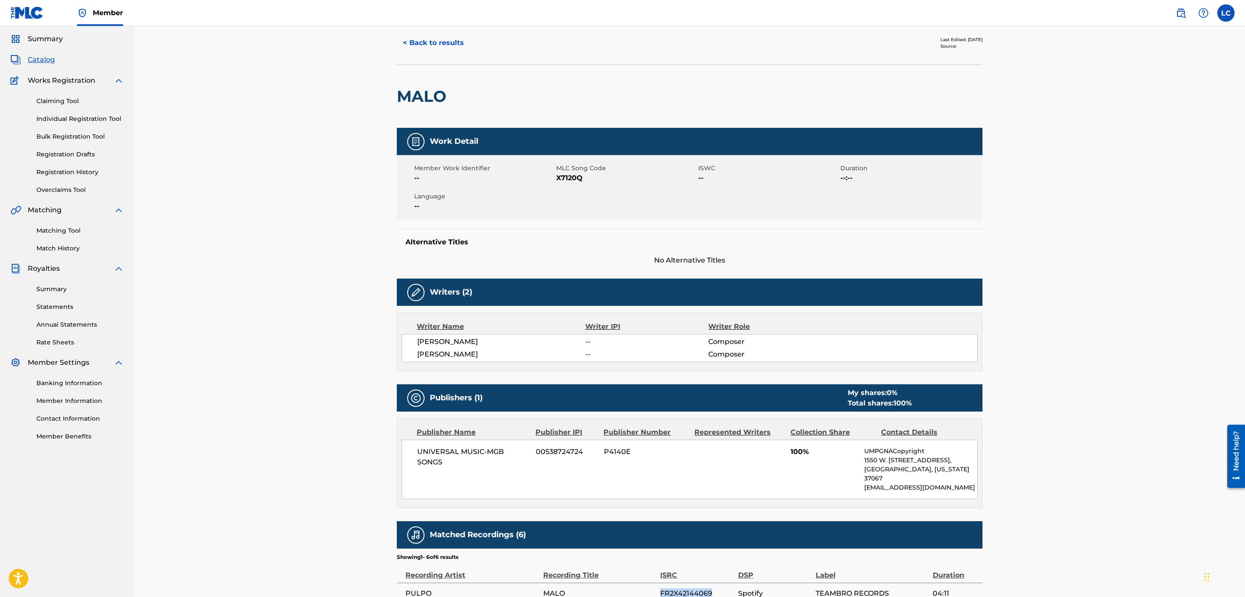
scroll to position [0, 0]
